Goal: Information Seeking & Learning: Check status

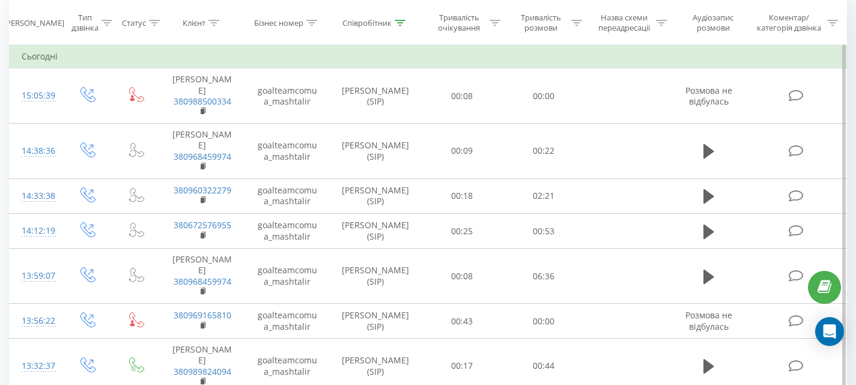
scroll to position [120, 0]
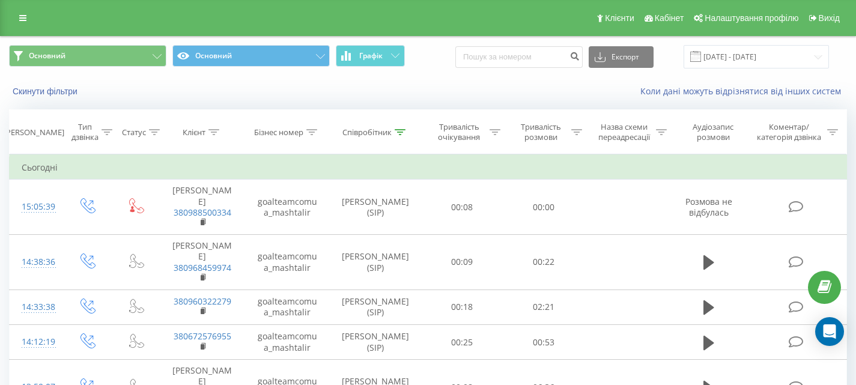
click at [0, 24] on div "Клієнти Кабінет Налаштування профілю Вихід" at bounding box center [428, 18] width 856 height 36
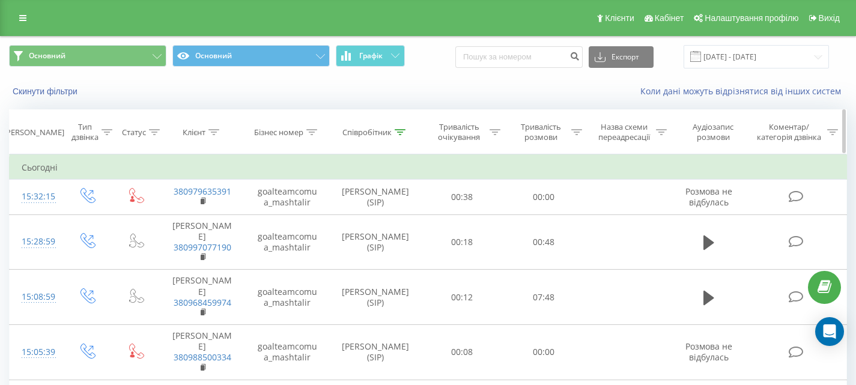
click at [404, 135] on div at bounding box center [399, 132] width 11 height 10
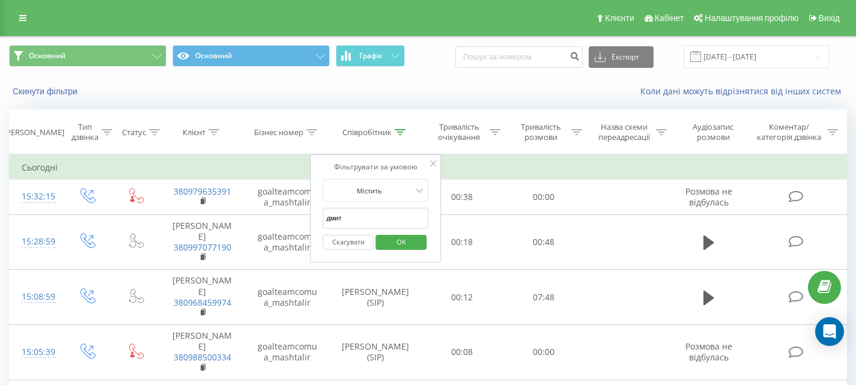
click at [382, 219] on input "дмит" at bounding box center [375, 218] width 106 height 21
click at [402, 246] on span "OK" at bounding box center [401, 241] width 34 height 19
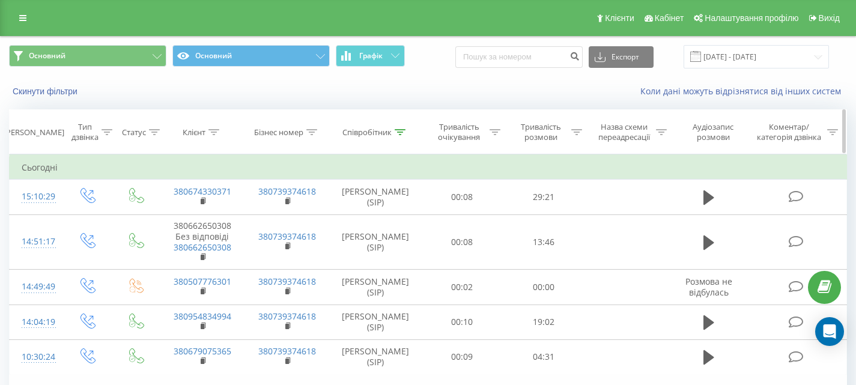
click at [399, 128] on div at bounding box center [399, 132] width 11 height 10
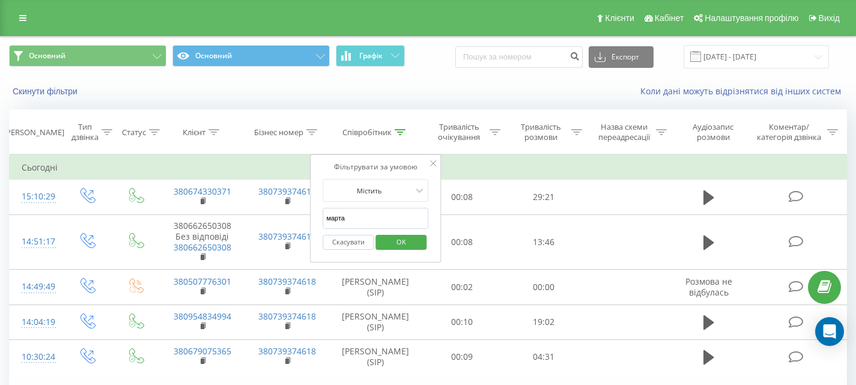
click at [358, 213] on input "марта" at bounding box center [375, 218] width 106 height 21
type input "Світлана"
click at [390, 246] on span "OK" at bounding box center [401, 241] width 34 height 19
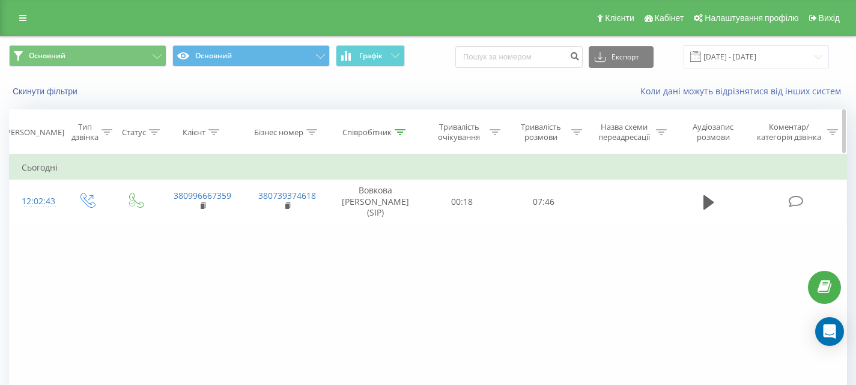
click at [405, 137] on div at bounding box center [399, 132] width 11 height 10
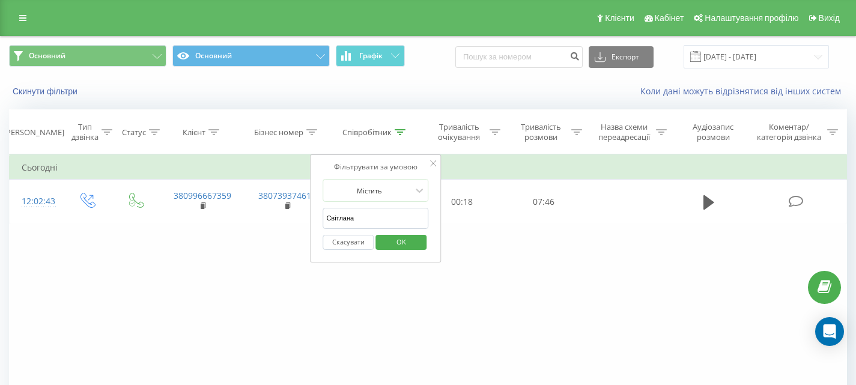
click at [352, 216] on input "Світлана" at bounding box center [375, 218] width 106 height 21
click at [345, 213] on input "text" at bounding box center [375, 218] width 106 height 21
type input "дмит"
click at [400, 245] on span "OK" at bounding box center [401, 241] width 34 height 19
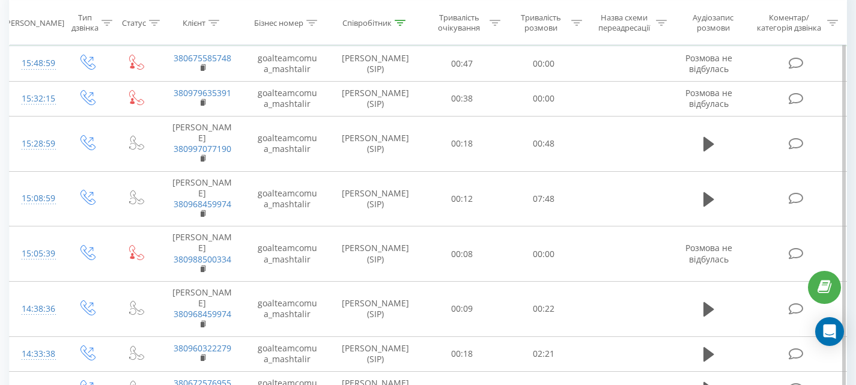
scroll to position [120, 0]
